Goal: Task Accomplishment & Management: Use online tool/utility

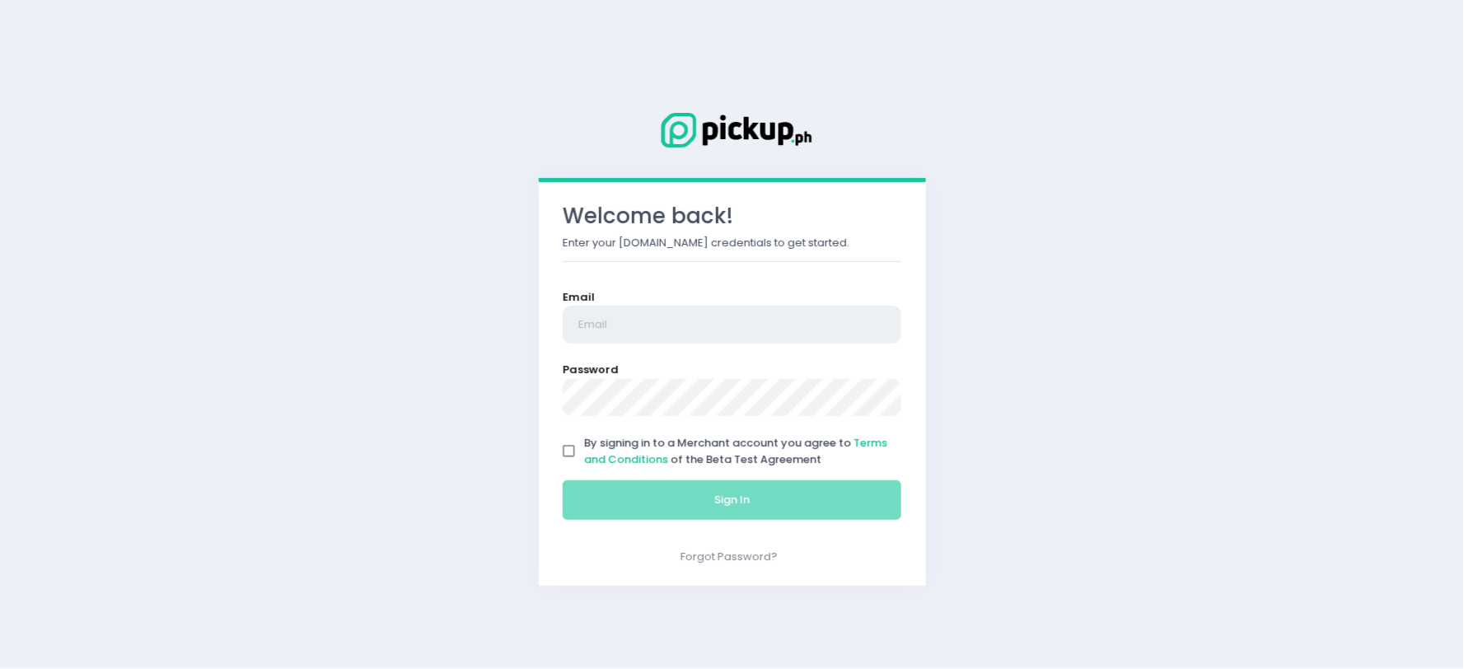
type input "[EMAIL_ADDRESS][DOMAIN_NAME]"
click at [571, 450] on input "By signing in to a Merchant account you agree to Terms and Conditions of the Be…" at bounding box center [569, 451] width 31 height 31
checkbox input "true"
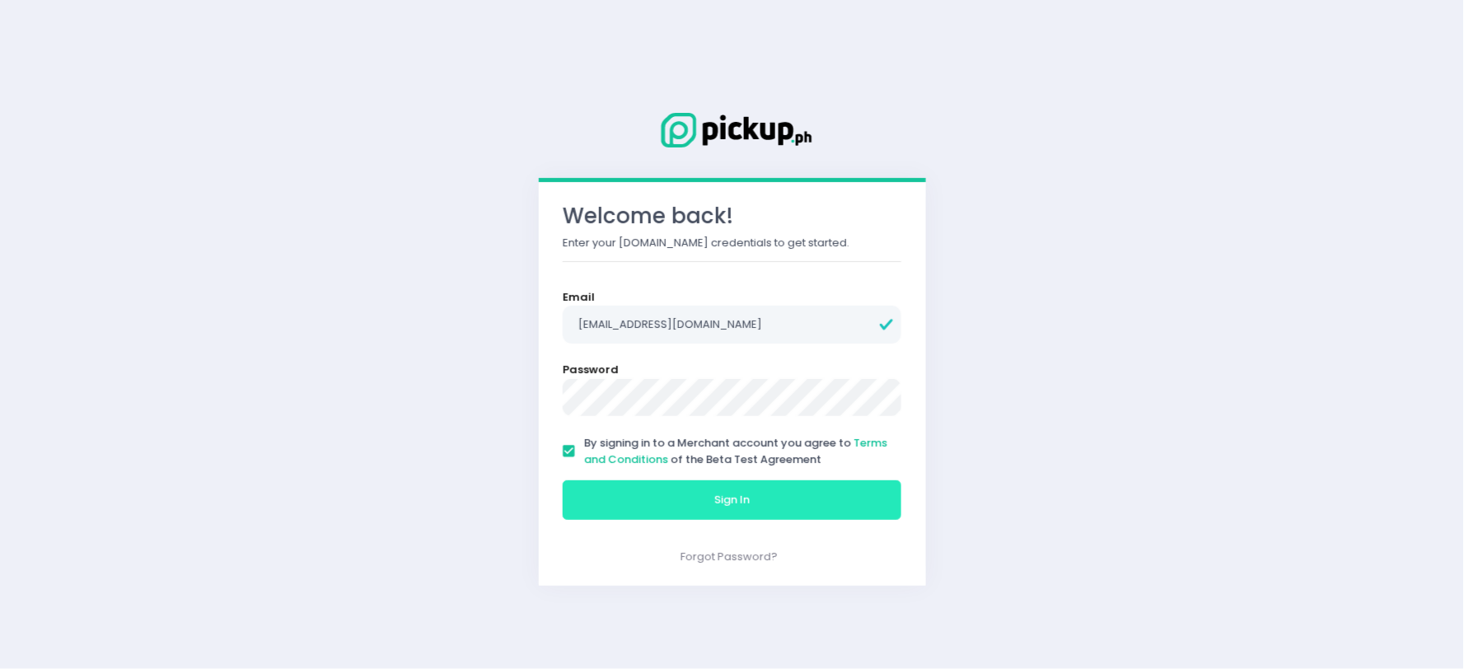
click at [616, 493] on button "Sign In" at bounding box center [732, 500] width 339 height 40
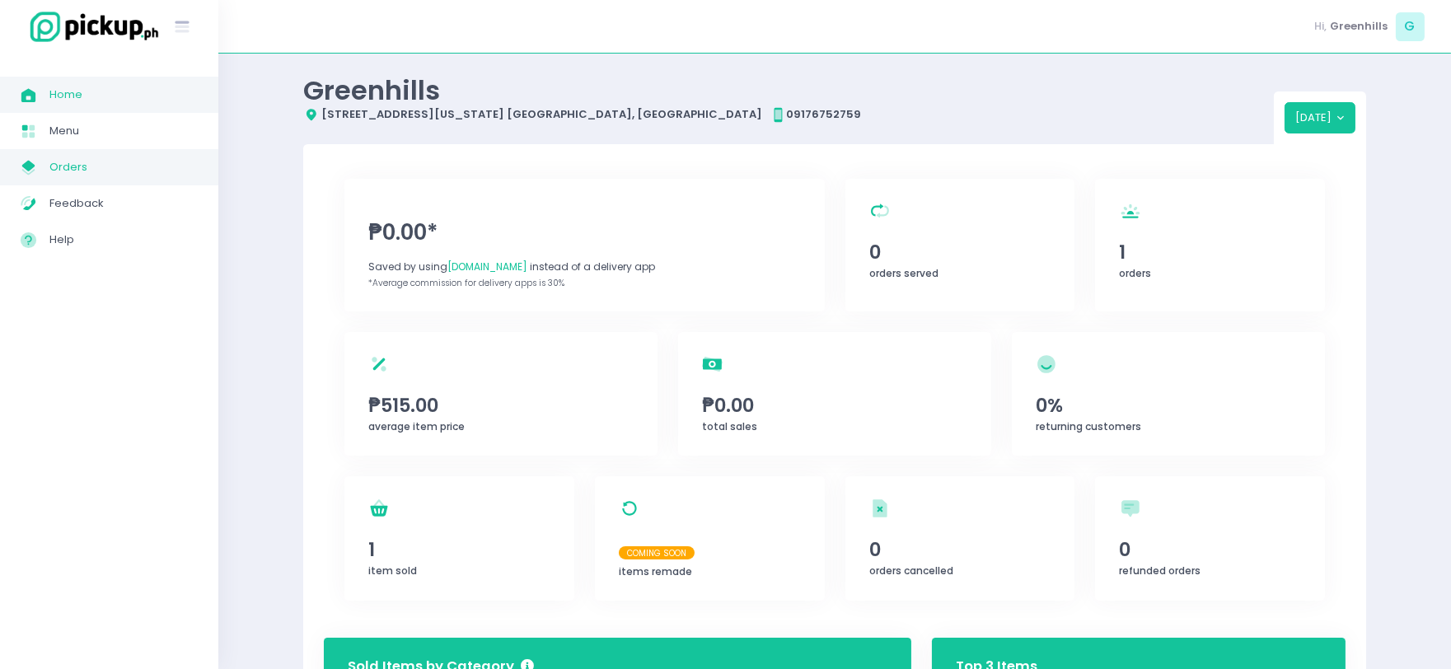
click at [76, 160] on span "Orders" at bounding box center [123, 167] width 148 height 21
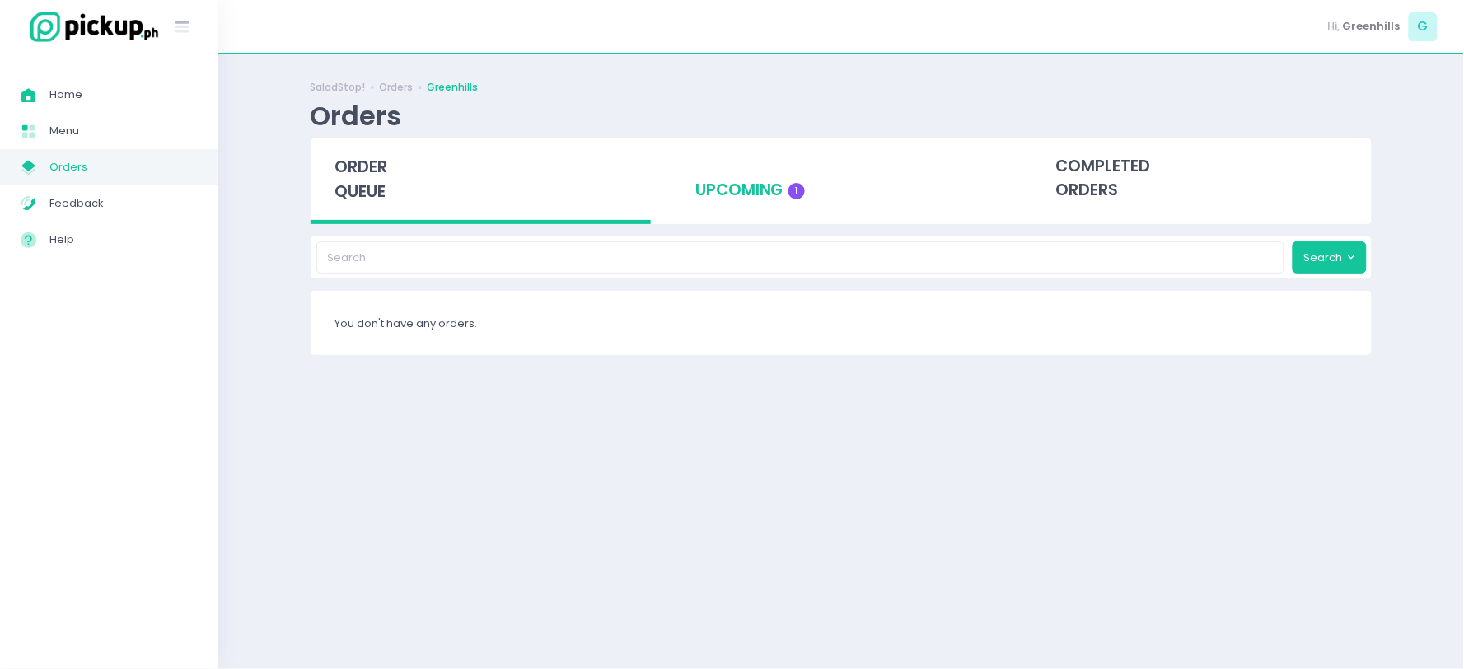
click at [799, 179] on div "upcoming 1" at bounding box center [841, 178] width 340 height 81
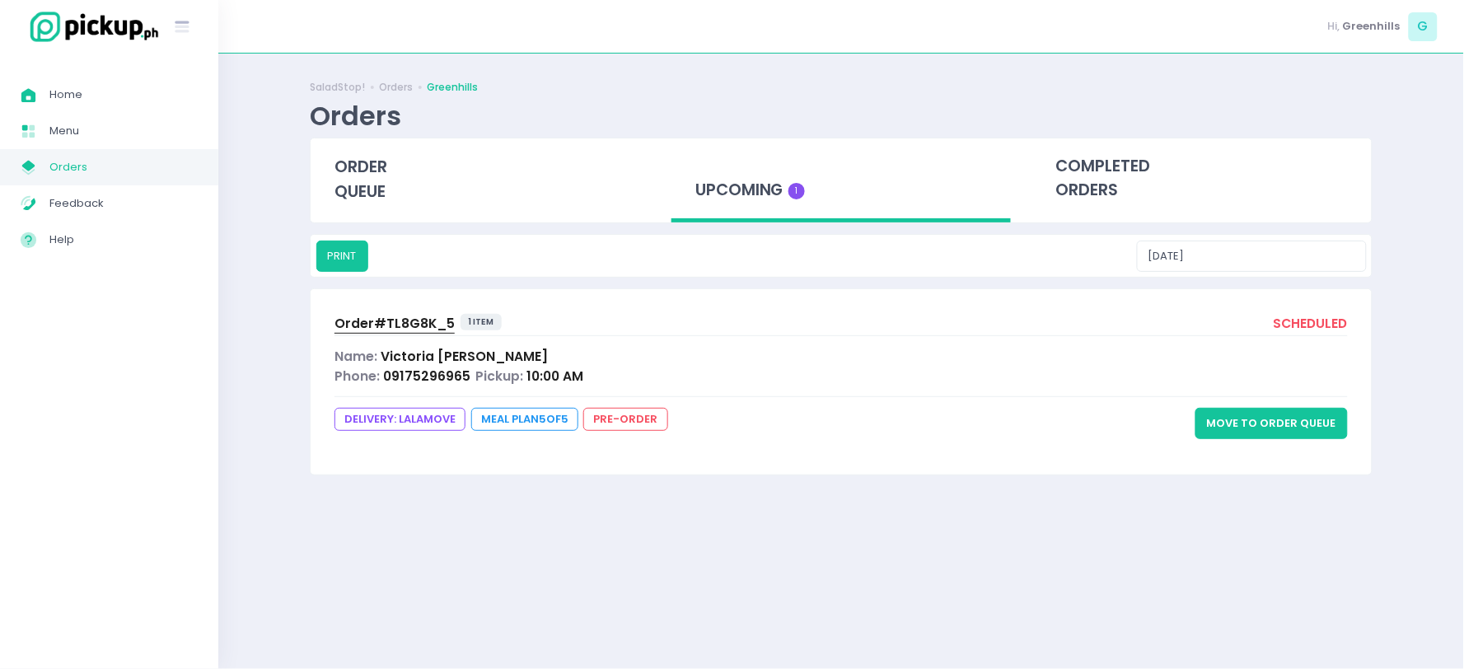
click at [423, 369] on span "09175296965" at bounding box center [426, 375] width 87 height 17
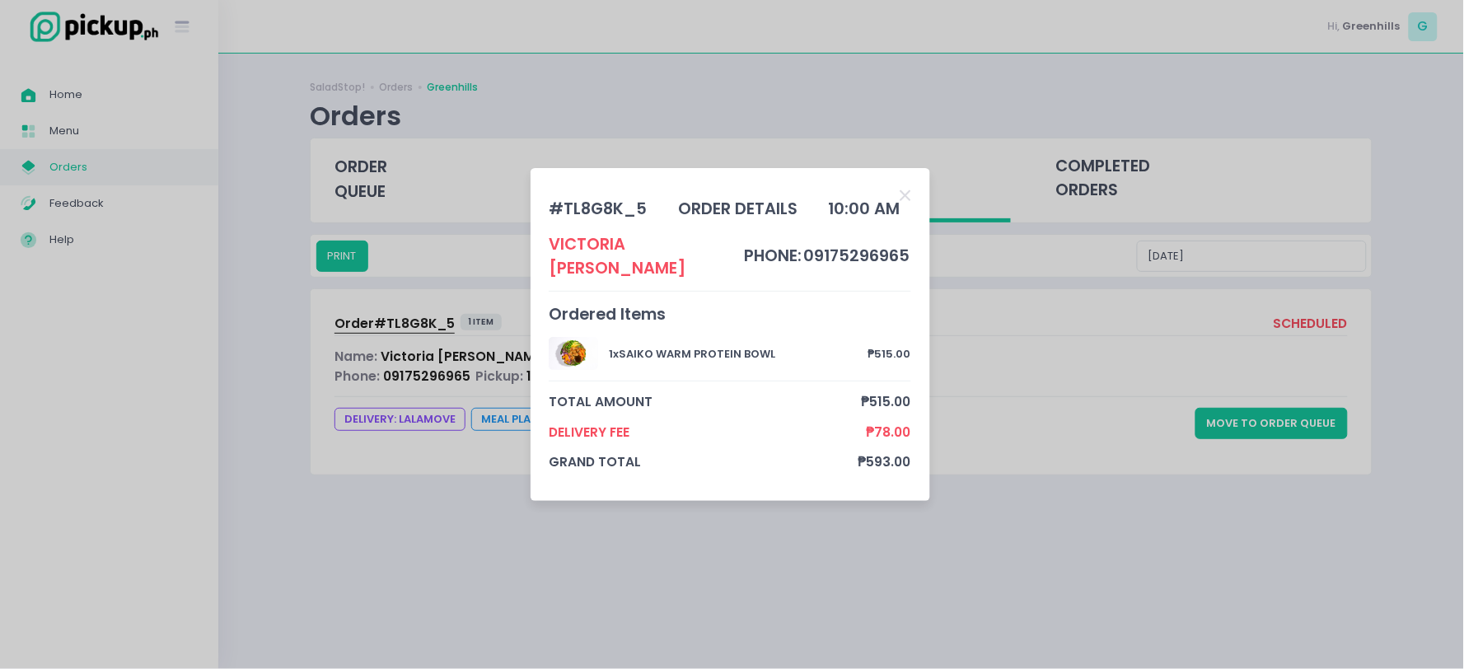
click at [899, 317] on div "# TL8G8K_5 order details 10:00 AM Victoria Andeza phone: 09175296965 Ordered It…" at bounding box center [730, 334] width 363 height 296
click at [1298, 419] on div "# TL8G8K_5 order details 10:00 AM Victoria Andeza phone: 09175296965 Ordered It…" at bounding box center [732, 334] width 1464 height 669
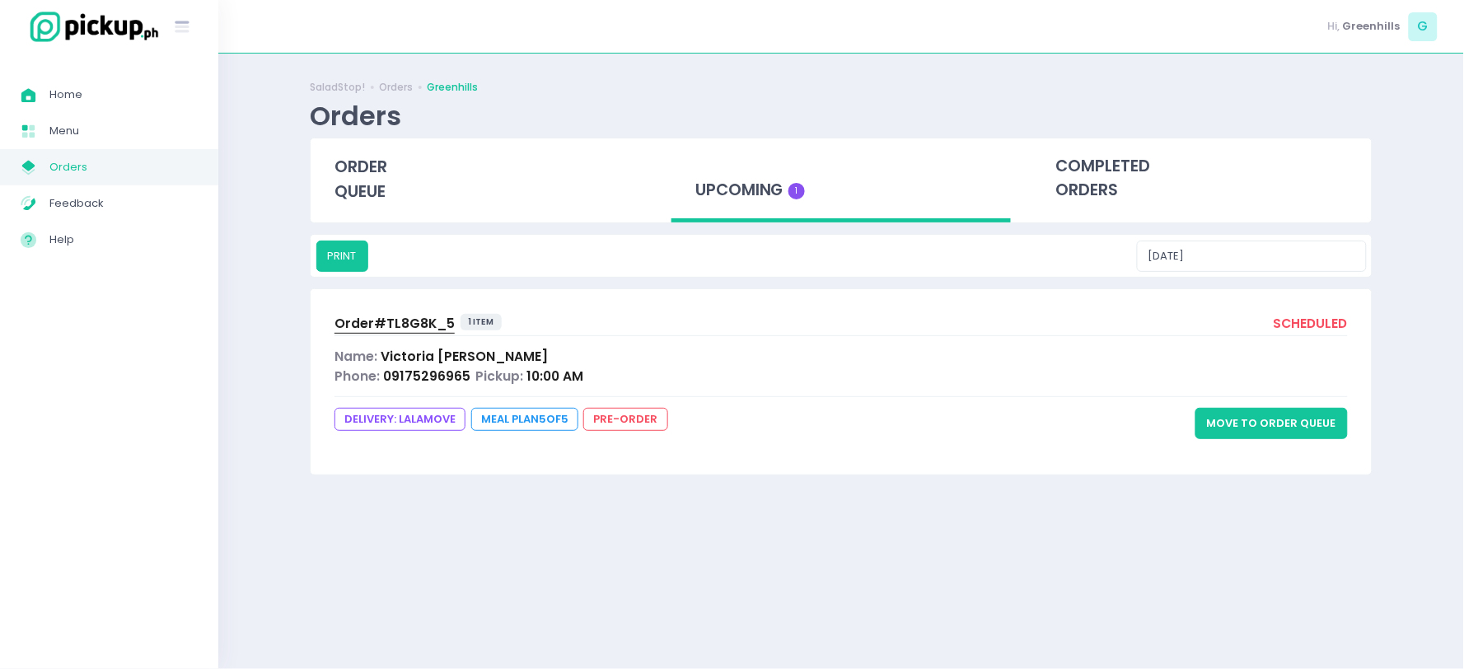
click at [1298, 419] on button "Move to Order Queue" at bounding box center [1271, 423] width 152 height 31
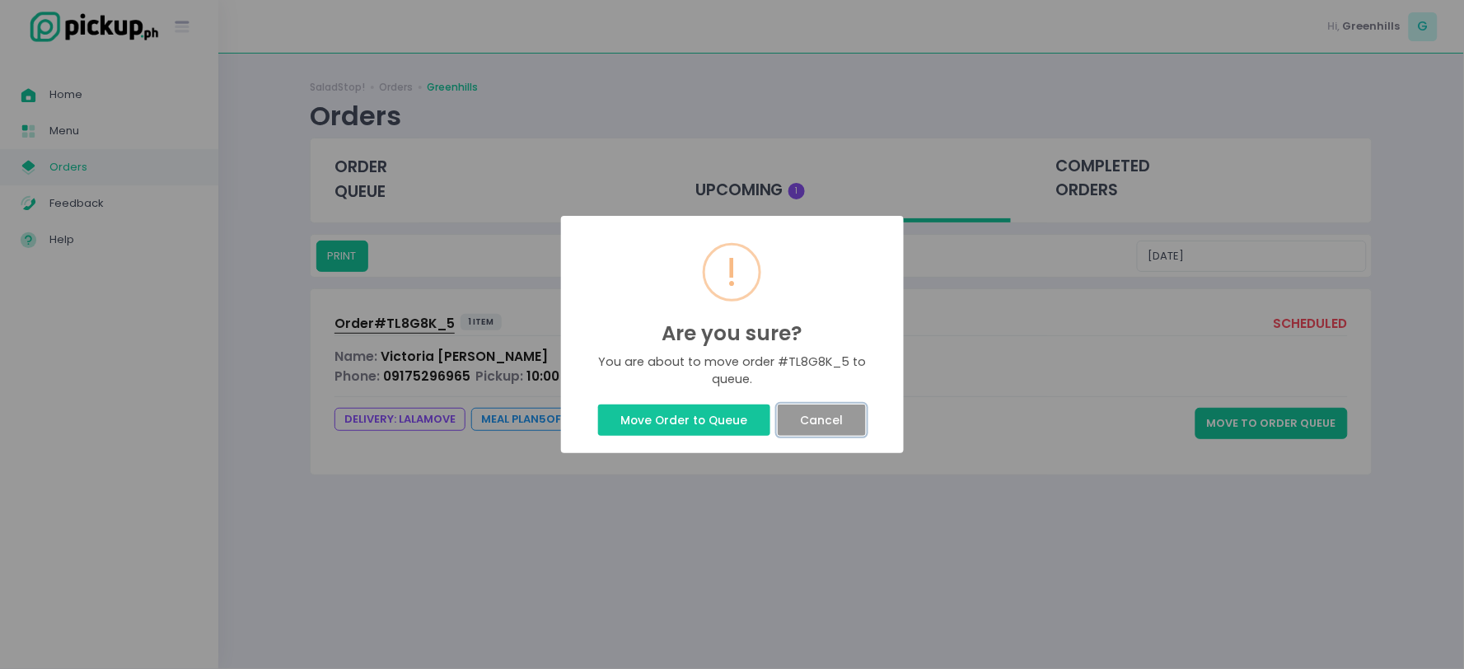
click at [837, 420] on button "Cancel" at bounding box center [822, 420] width 88 height 31
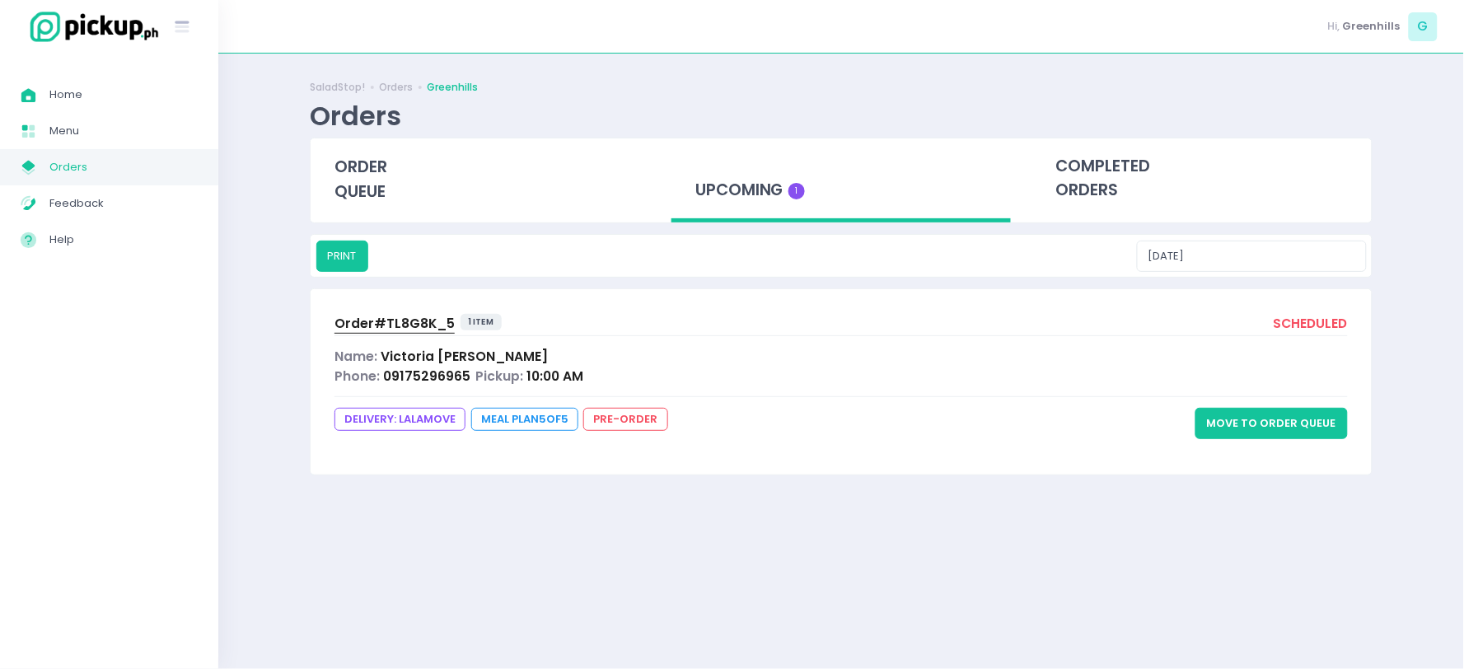
click at [1264, 426] on button "Move to Order Queue" at bounding box center [1271, 423] width 152 height 31
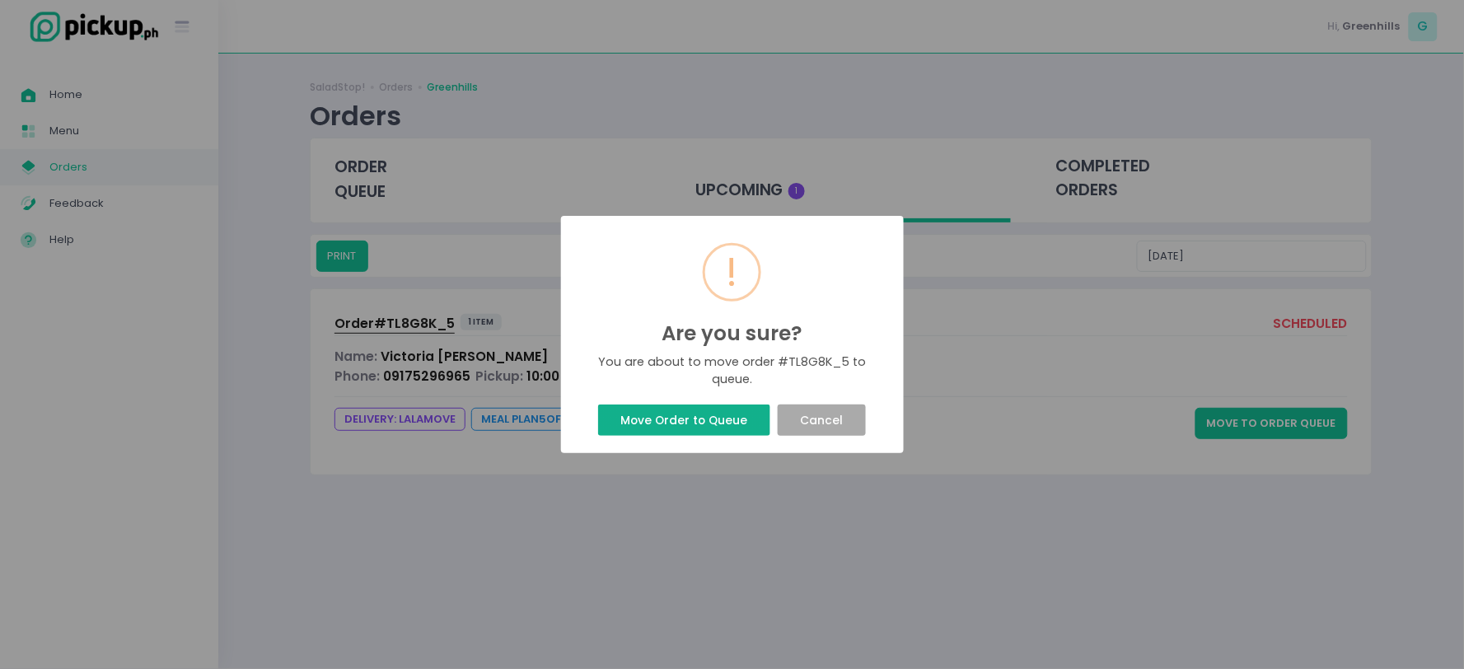
click at [711, 415] on button "Move Order to Queue" at bounding box center [684, 420] width 172 height 31
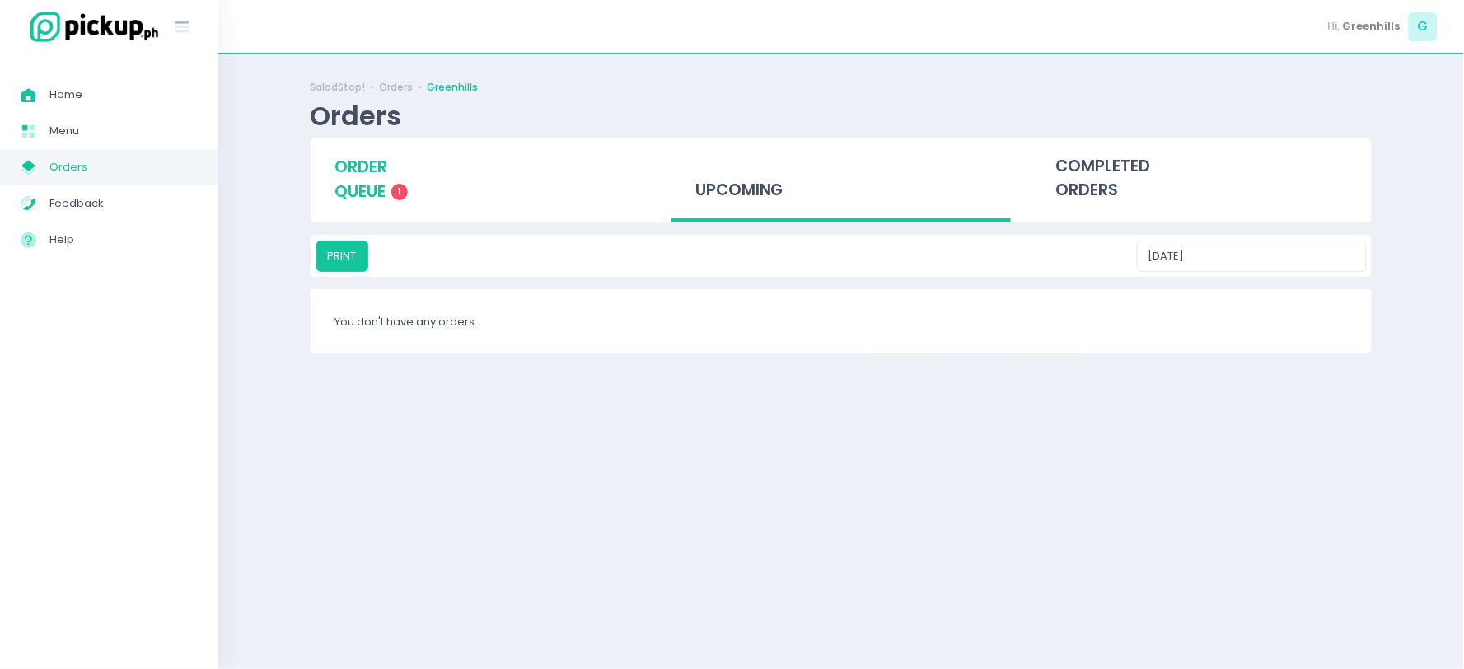
click at [339, 184] on span "order queue" at bounding box center [360, 179] width 53 height 47
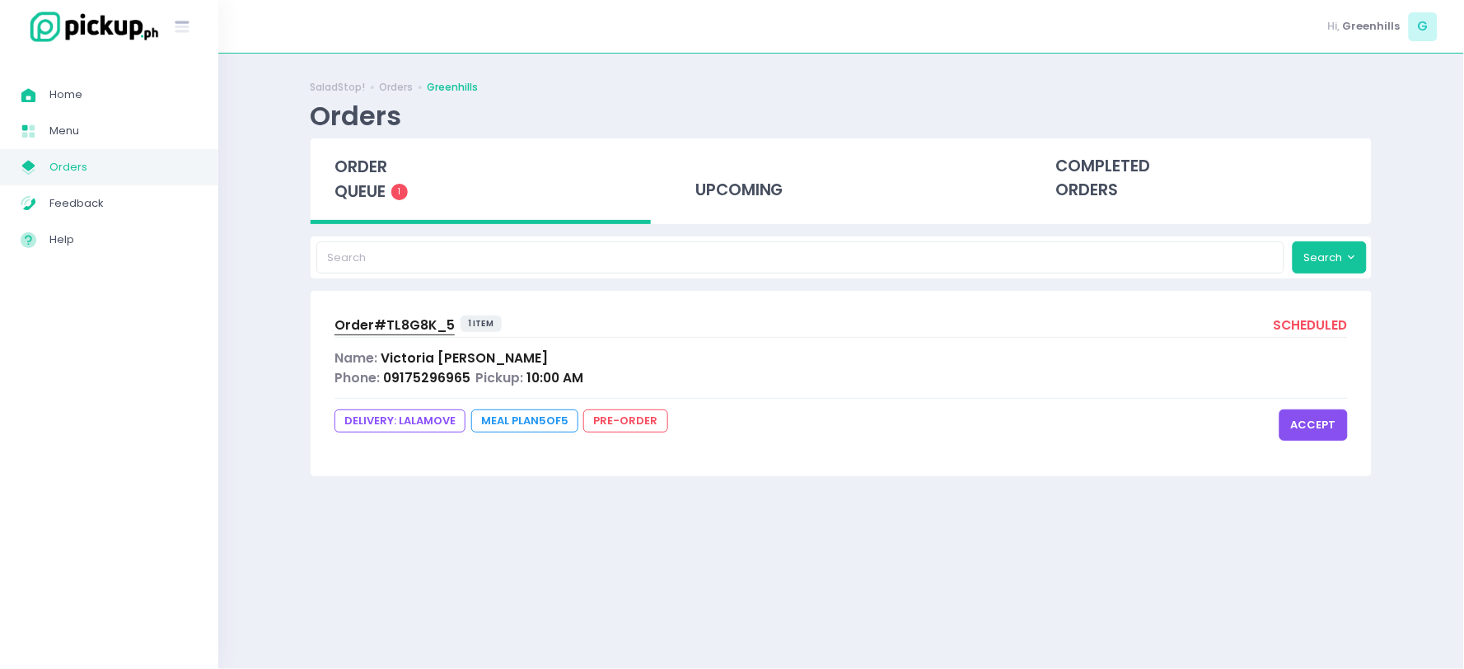
click at [1305, 421] on button "accept" at bounding box center [1313, 424] width 68 height 31
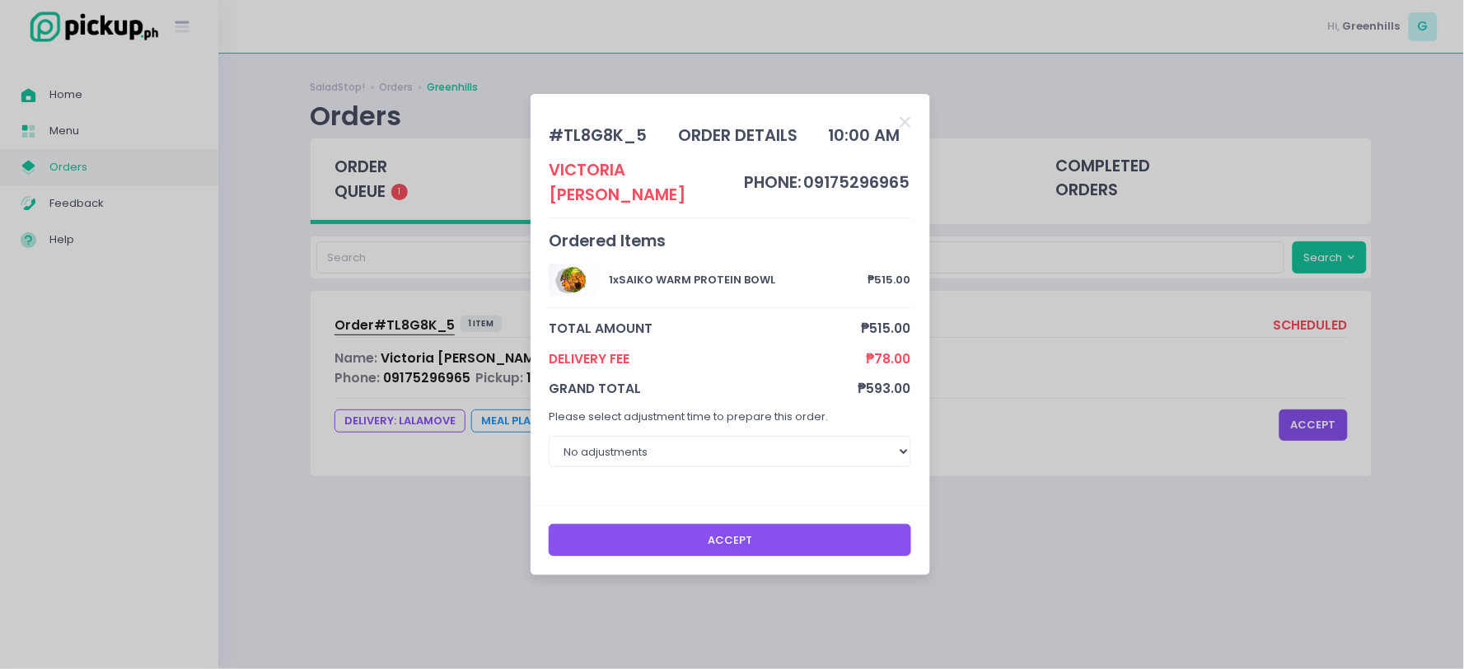
click at [695, 533] on button "Accept" at bounding box center [730, 539] width 363 height 31
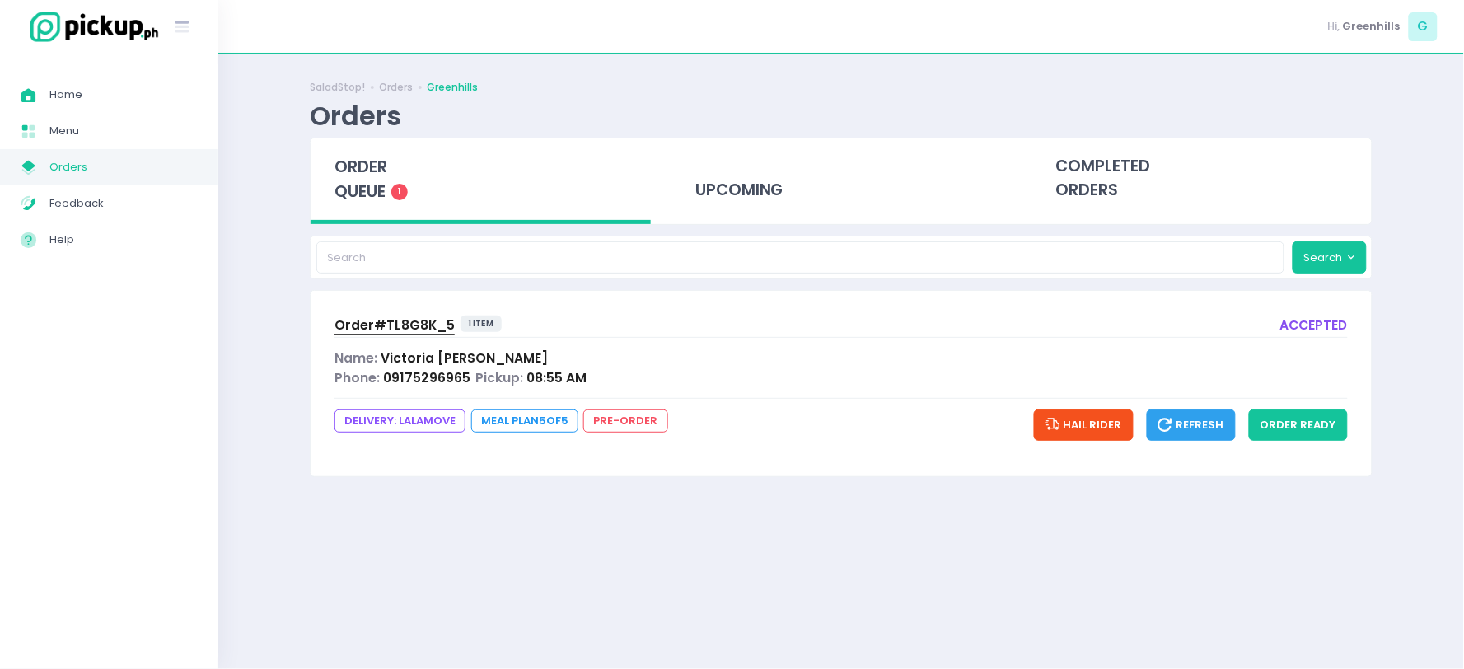
click at [428, 358] on span "[PERSON_NAME]" at bounding box center [464, 357] width 167 height 17
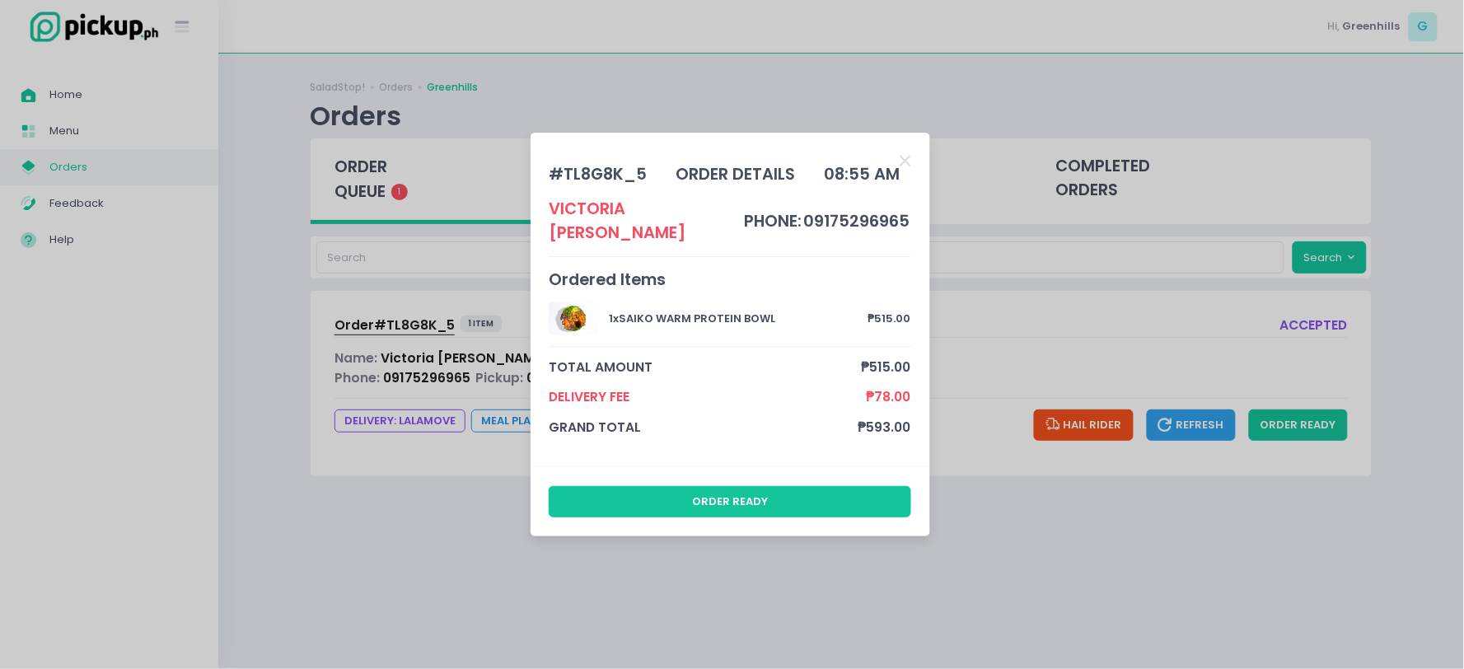
click at [744, 212] on td "phone:" at bounding box center [773, 221] width 59 height 49
drag, startPoint x: 424, startPoint y: 350, endPoint x: 437, endPoint y: 343, distance: 14.4
click at [424, 349] on div "# TL8G8K_5 order details 08:55 AM Victoria Andeza phone: 09175296965 Ordered It…" at bounding box center [732, 334] width 1464 height 669
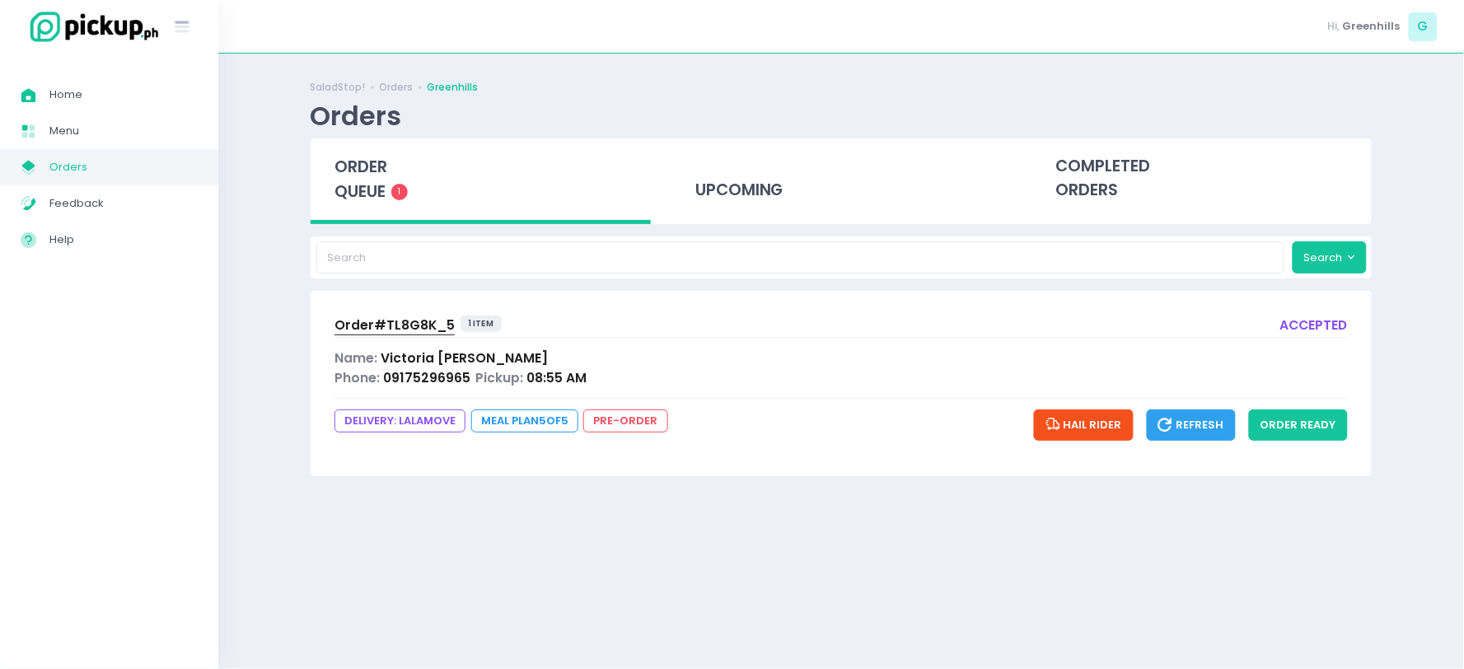
click at [414, 322] on span "Order# TL8G8K_5" at bounding box center [394, 324] width 120 height 17
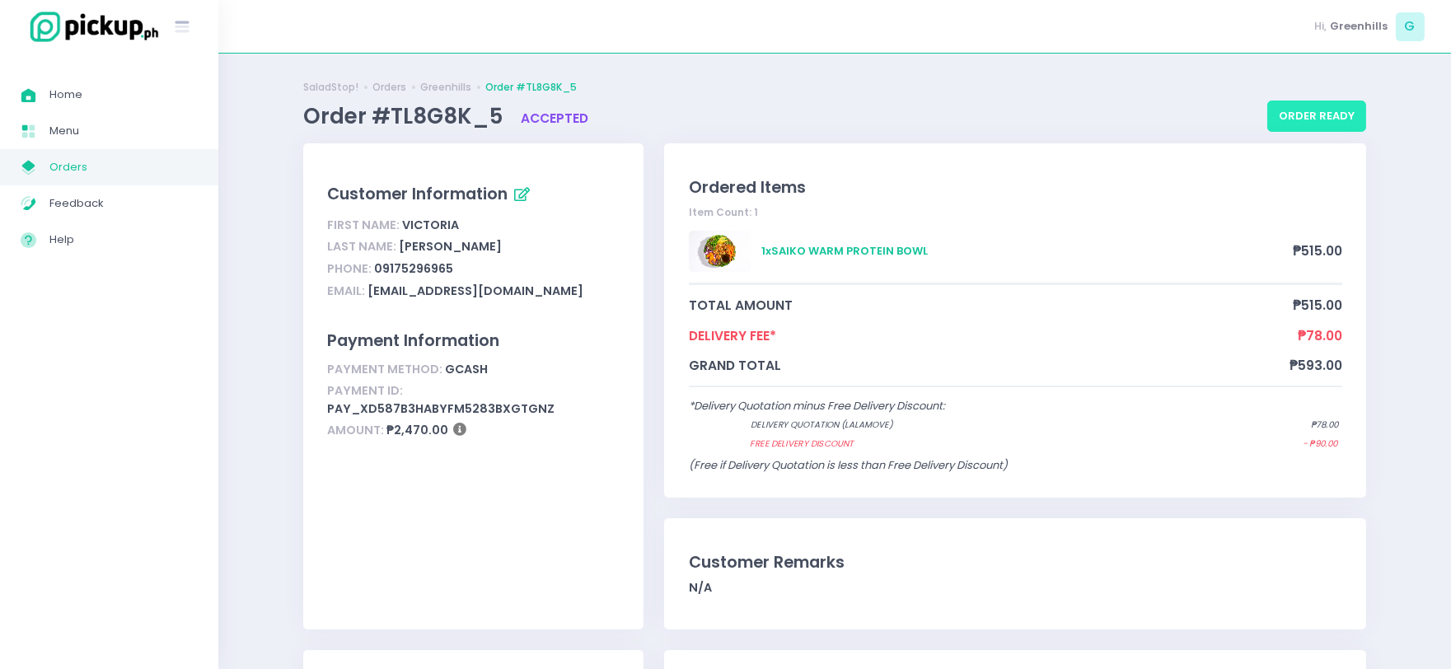
click at [1345, 119] on button "order ready" at bounding box center [1316, 116] width 99 height 31
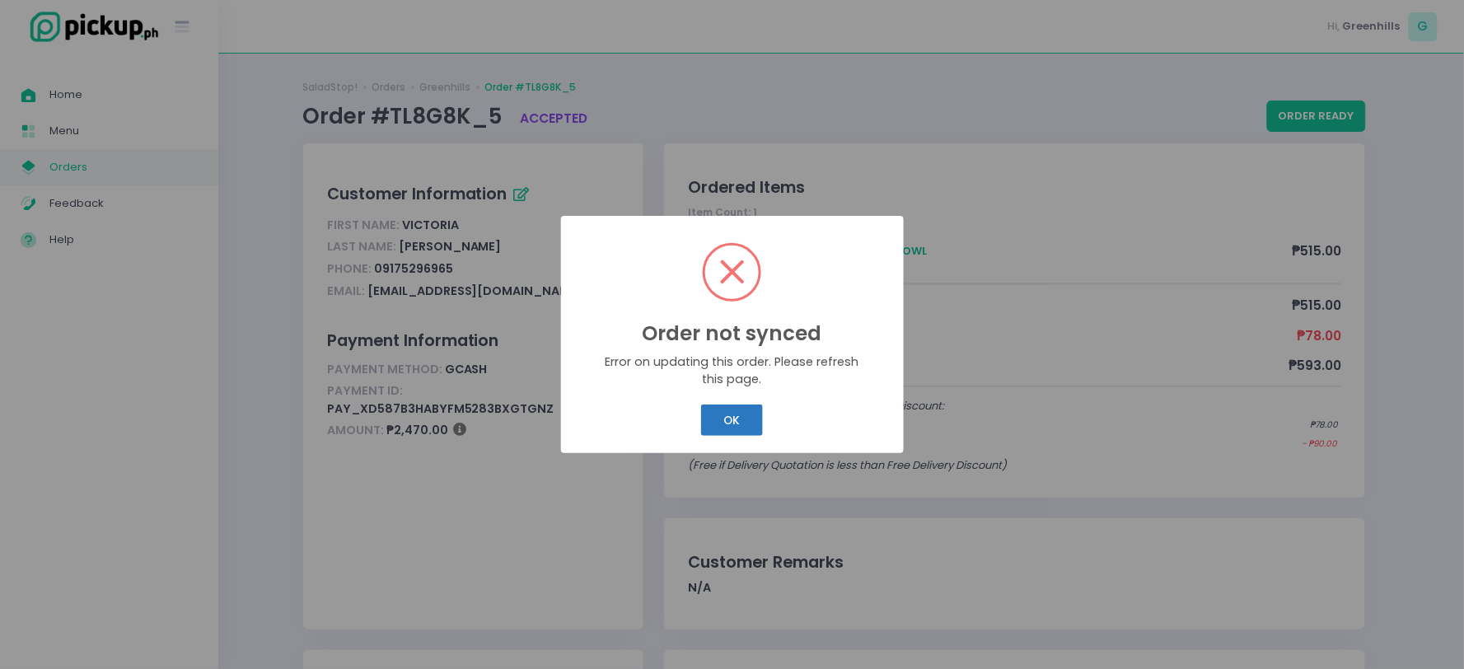
click at [729, 410] on button "OK" at bounding box center [732, 420] width 62 height 31
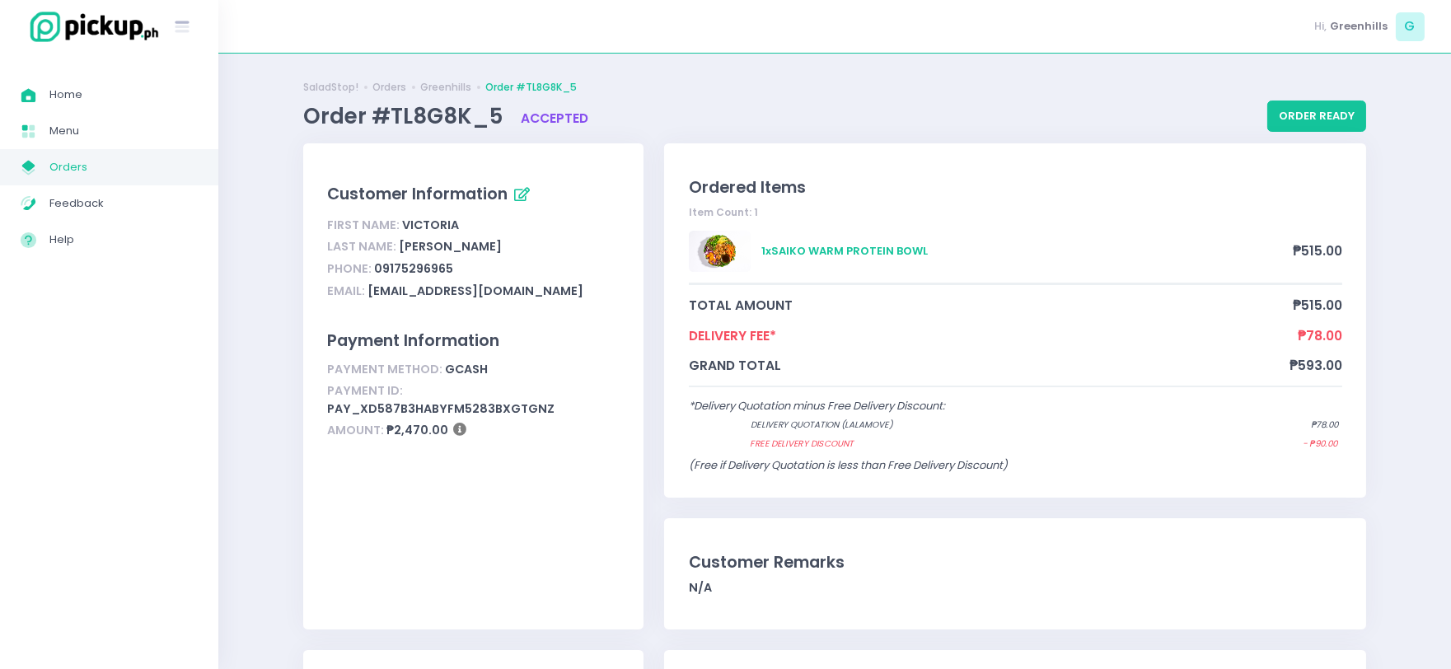
click at [86, 175] on span "Orders" at bounding box center [123, 167] width 148 height 21
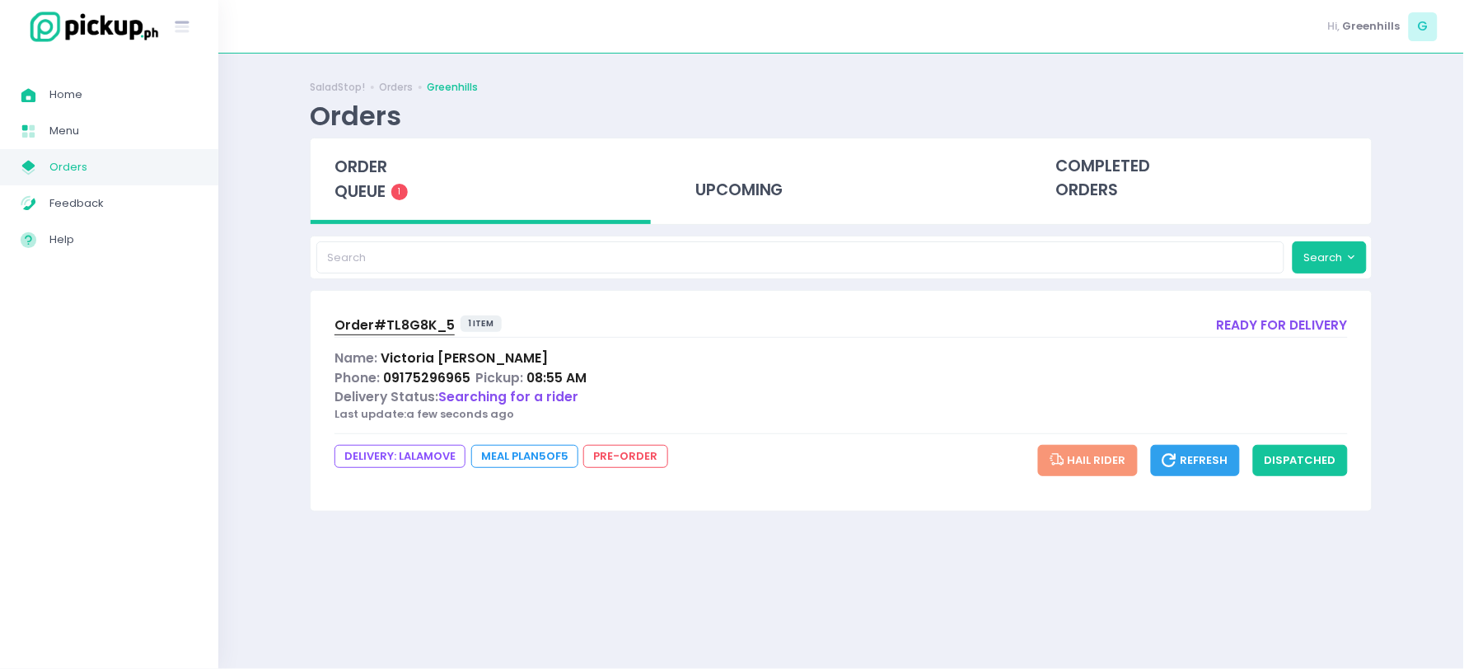
click at [371, 184] on span "order queue" at bounding box center [360, 179] width 53 height 47
